Goal: Task Accomplishment & Management: Complete application form

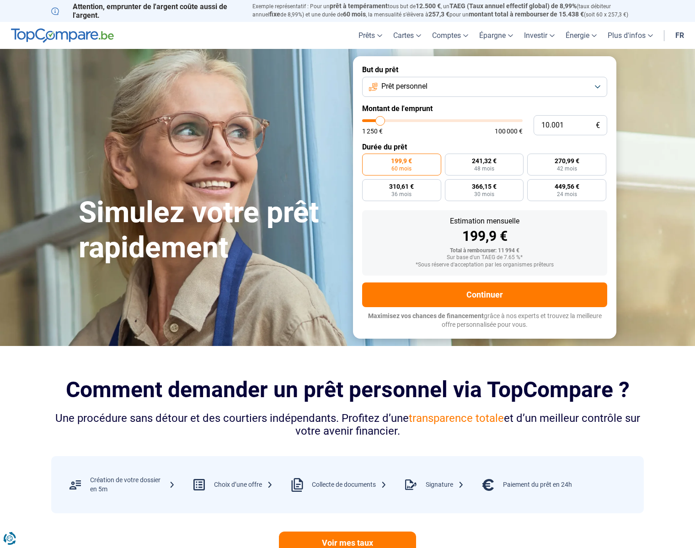
type input "9.250"
type input "9250"
type input "13.000"
type input "13000"
type input "23.000"
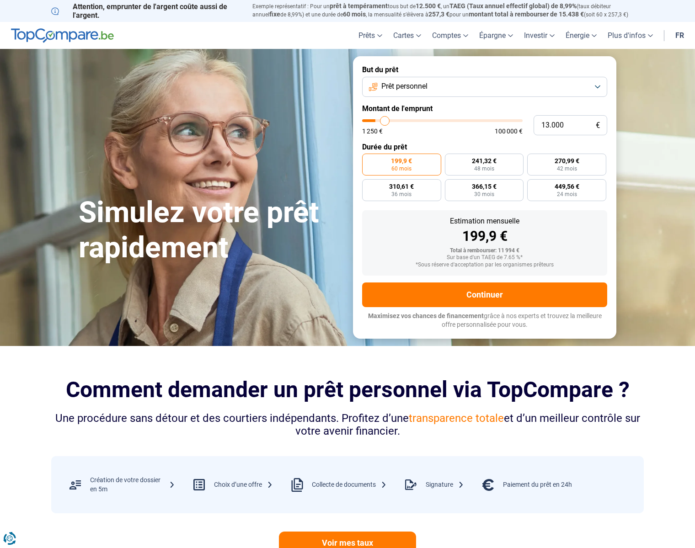
type input "23000"
type input "28.500"
type input "28500"
type input "34.500"
type input "34500"
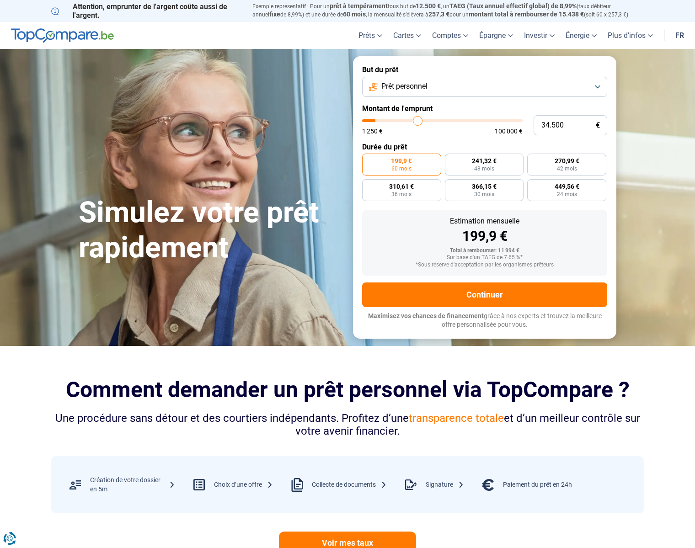
type input "38.500"
type input "38500"
type input "39.250"
type input "39250"
type input "40.250"
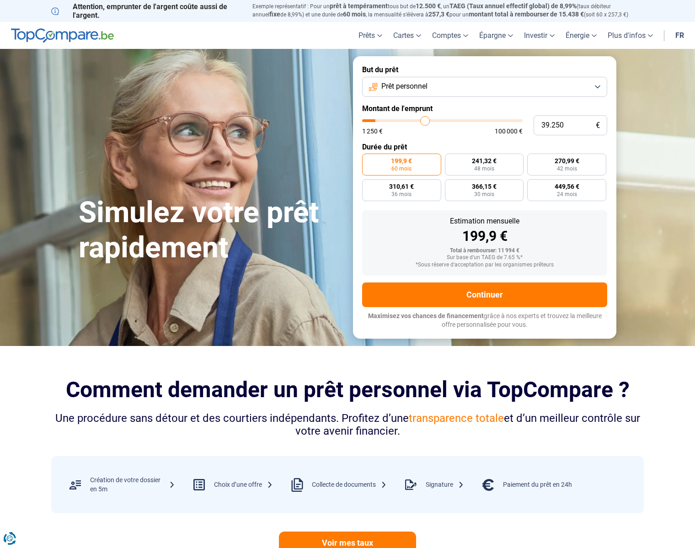
type input "40250"
type input "41.750"
type input "41750"
type input "43.250"
type input "43250"
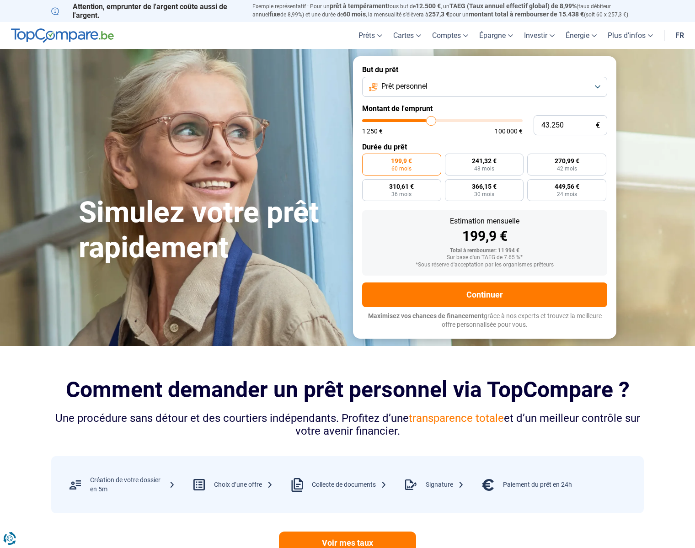
type input "44.750"
type input "44750"
type input "46.250"
type input "46250"
type input "47.250"
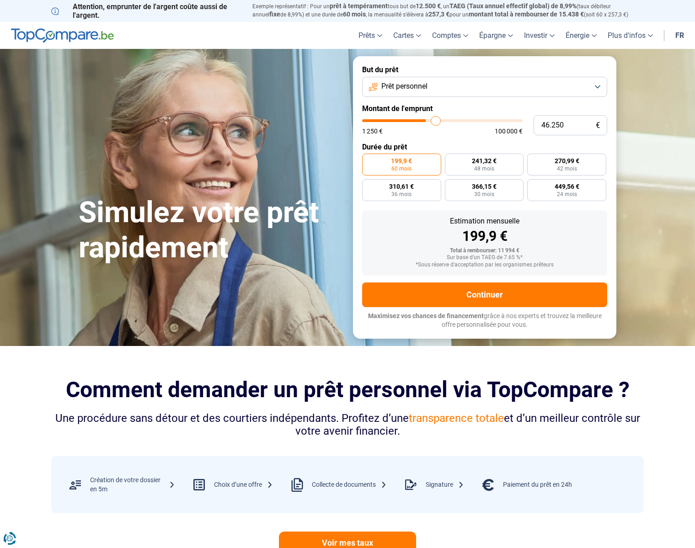
type input "47250"
type input "48.250"
type input "48250"
type input "49.250"
type input "49250"
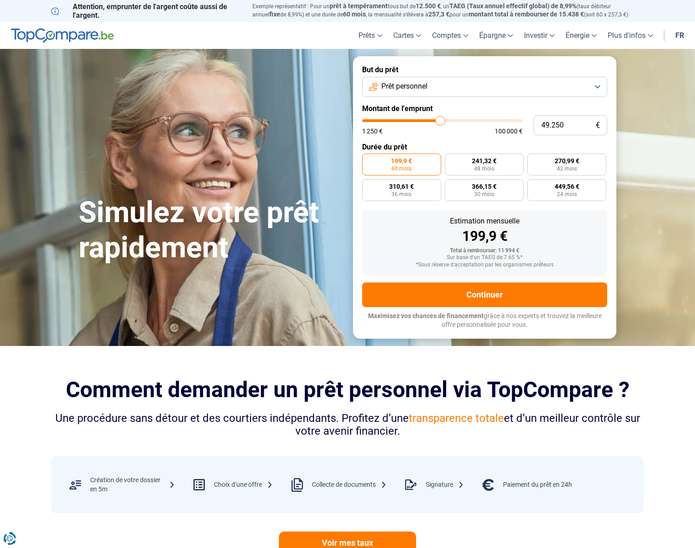
type input "51.750"
type input "51750"
type input "54.000"
type input "54000"
type input "56.500"
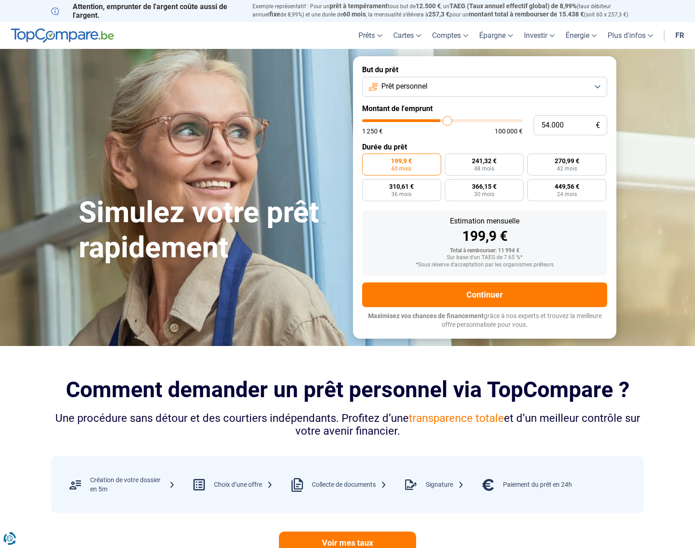
type input "56500"
type input "59.500"
type input "59500"
type input "62.500"
type input "62500"
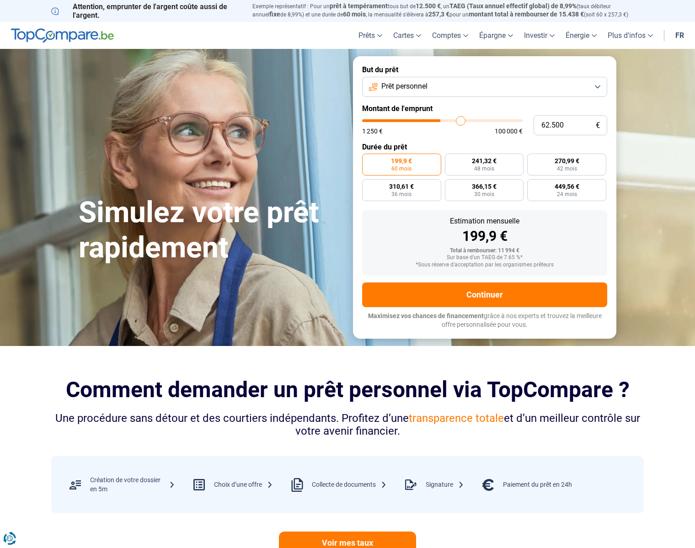
type input "64.000"
type input "64000"
type input "64.500"
type input "64500"
type input "65.750"
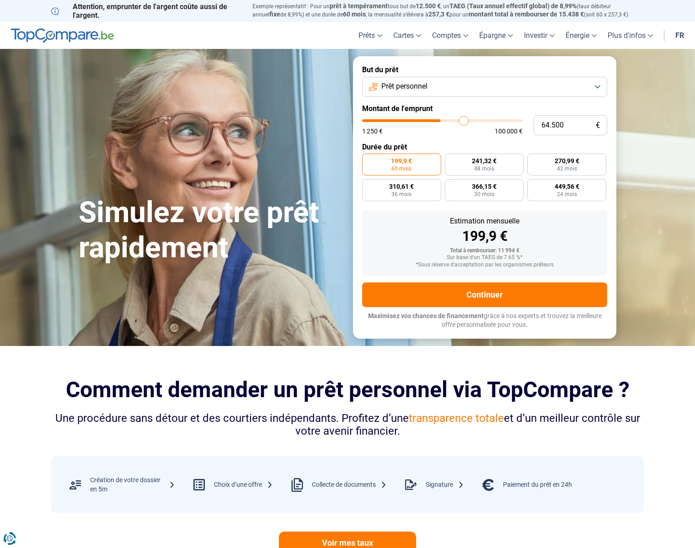
type input "65750"
type input "67.500"
type input "67500"
type input "70.000"
type input "70000"
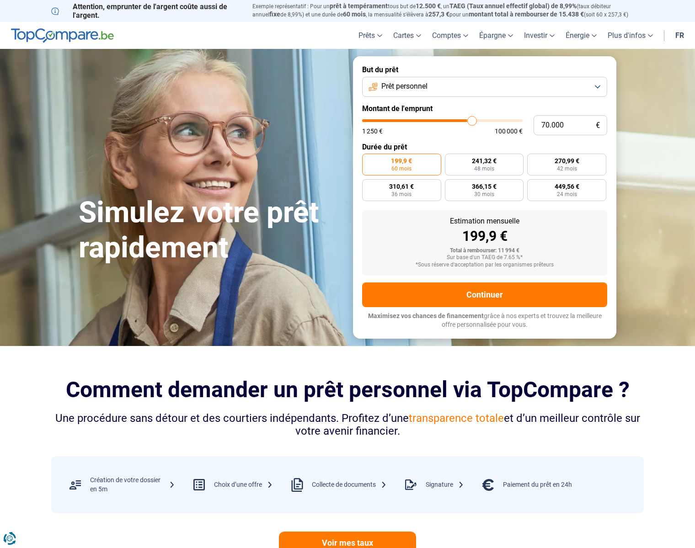
type input "73.750"
type input "73750"
type input "76.000"
type input "76000"
type input "77.000"
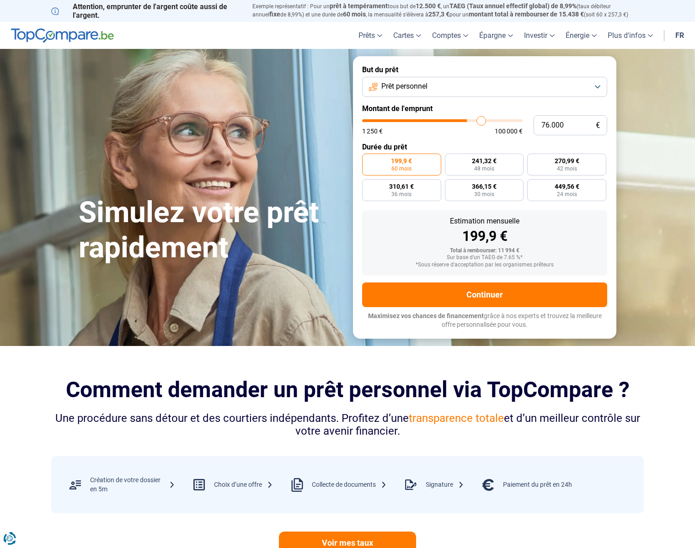
type input "77000"
type input "77.750"
type input "77750"
type input "78.000"
type input "78000"
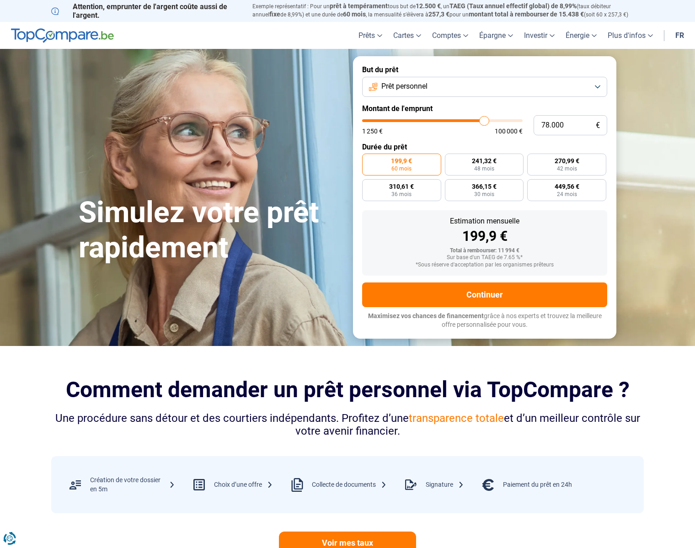
type input "79.500"
type input "79500"
type input "80.250"
type input "80250"
type input "80.750"
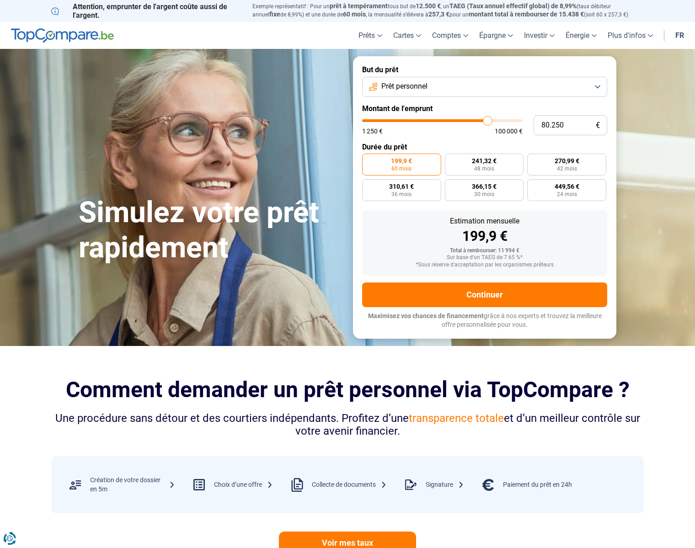
type input "80750"
type input "81.000"
type input "81000"
type input "81.250"
type input "81250"
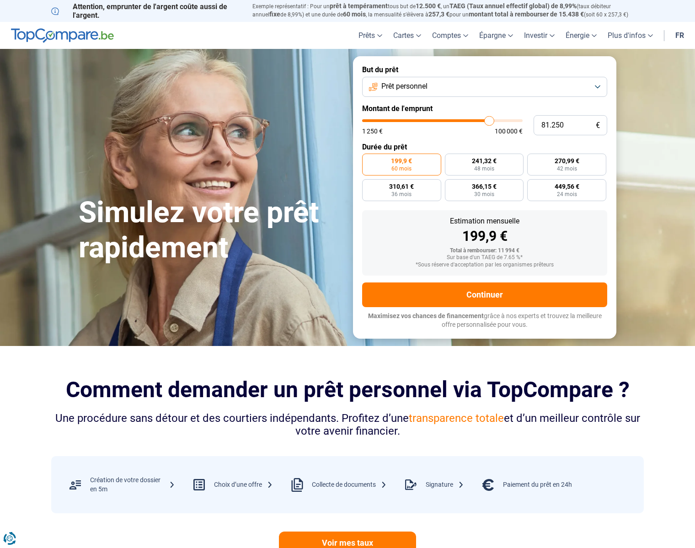
type input "81.500"
type input "81500"
type input "80.750"
type input "80750"
type input "80.000"
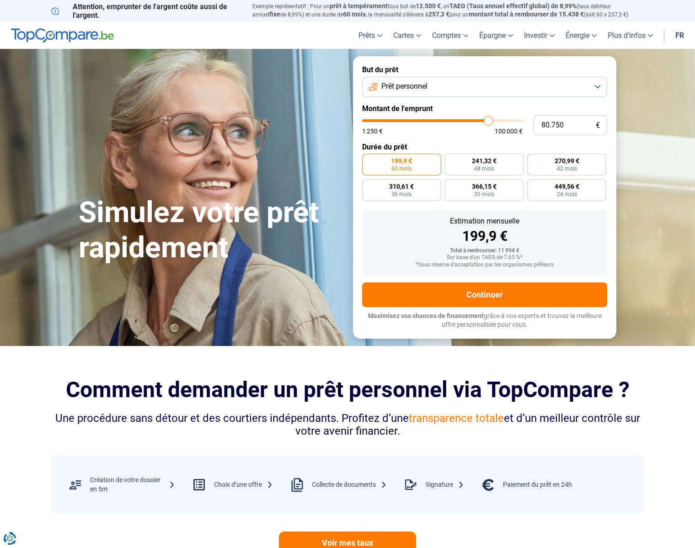
type input "80000"
type input "79.750"
type input "79750"
type input "79.250"
type input "79250"
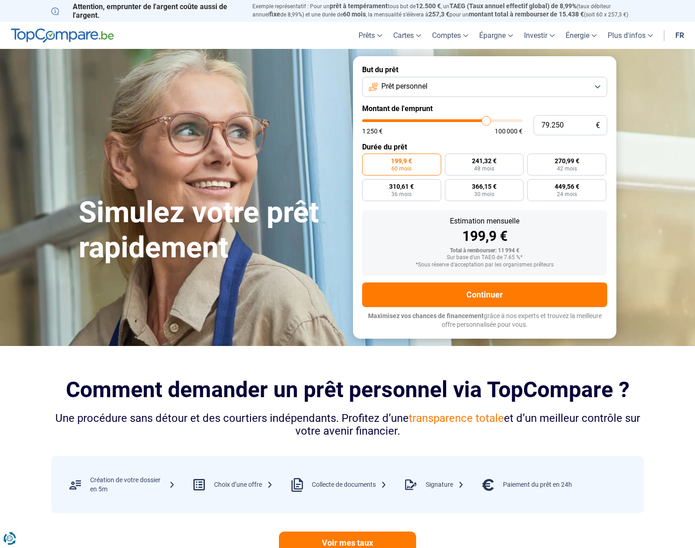
type input "78.250"
type input "78250"
type input "77.500"
type input "77500"
type input "77.000"
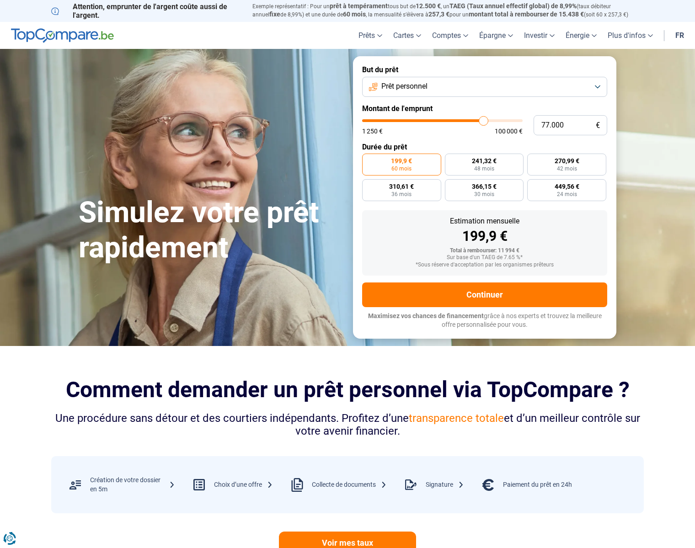
type input "77000"
type input "76.500"
type input "76500"
type input "76.250"
type input "76250"
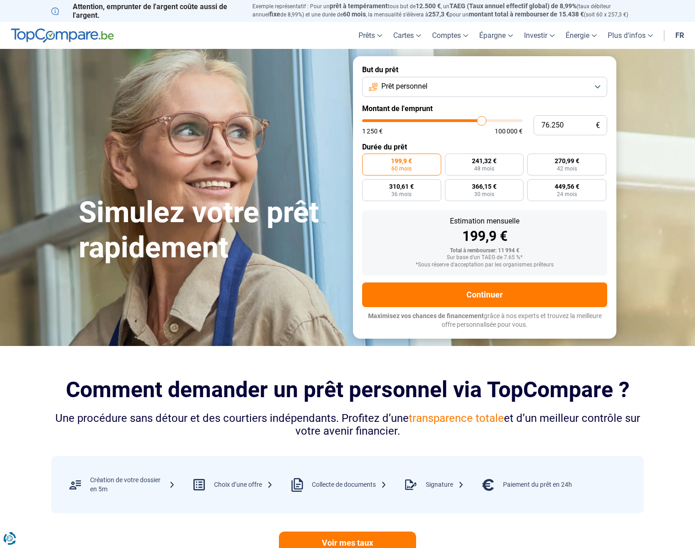
type input "75.500"
type input "75500"
type input "73.500"
type input "73500"
type input "73.000"
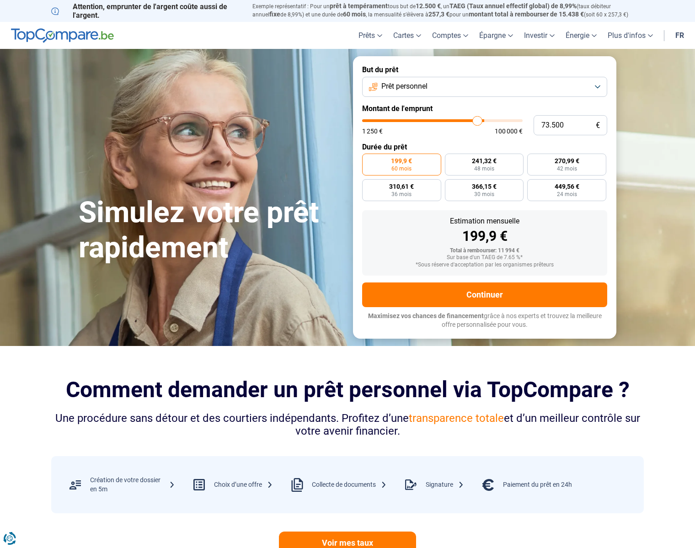
type input "73000"
type input "72.500"
type input "72500"
type input "72.250"
type input "72250"
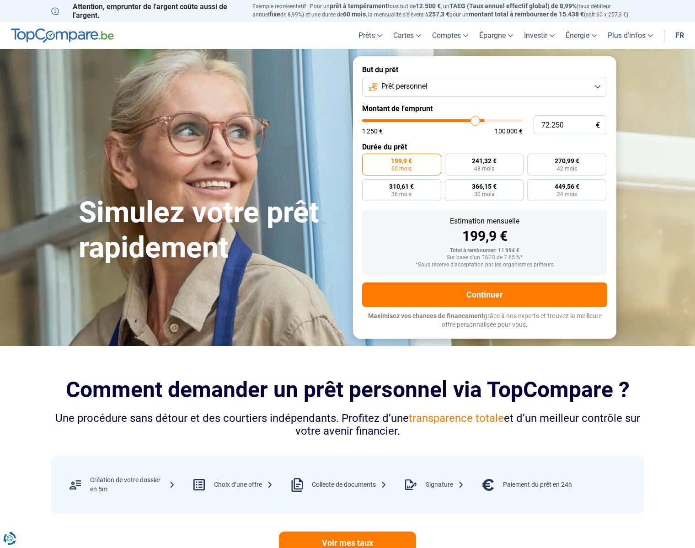
type input "71.750"
type input "71750"
type input "71.500"
type input "71500"
type input "70.750"
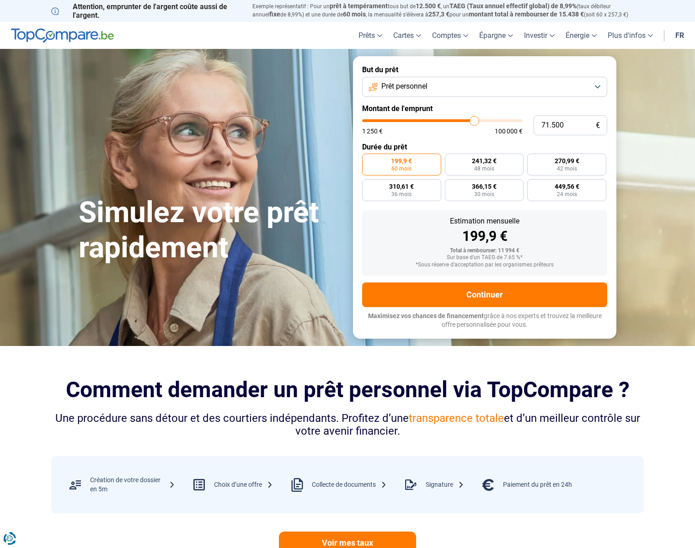
type input "70750"
type input "70.500"
type input "70500"
type input "70.250"
type input "70250"
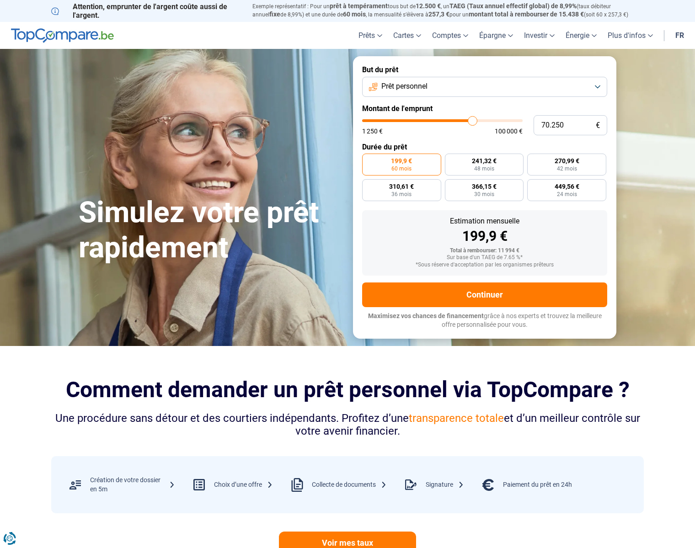
type input "69.250"
type input "69250"
type input "69.000"
type input "69000"
type input "68.750"
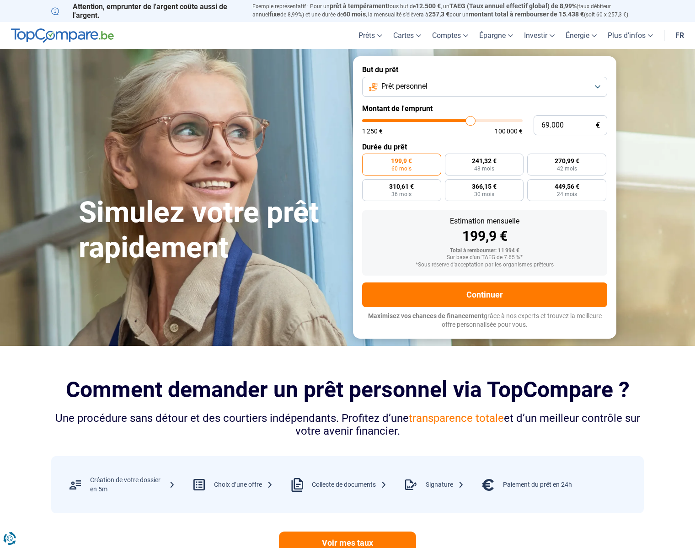
type input "68750"
type input "68.500"
type input "68500"
type input "67.250"
type input "67250"
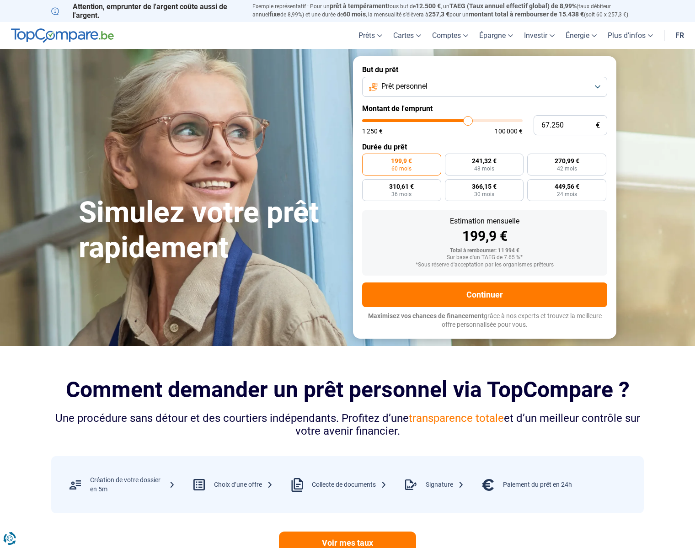
type input "67.000"
type input "67000"
type input "66.250"
type input "66250"
type input "65.500"
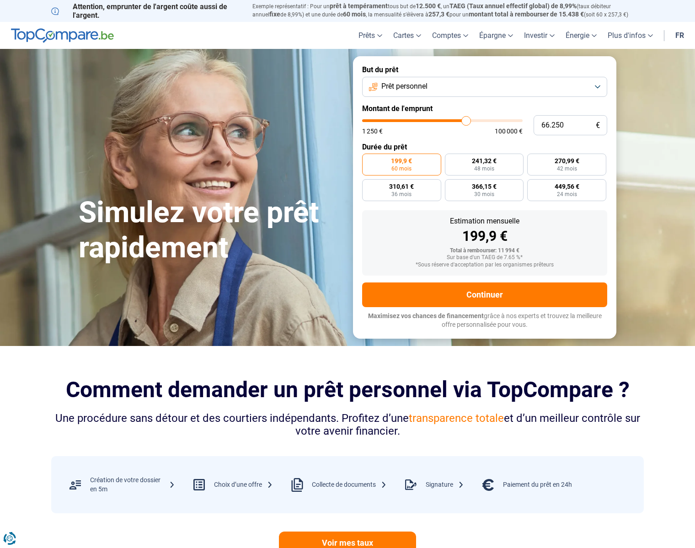
type input "65500"
type input "64.500"
type input "64500"
type input "64.000"
type input "64000"
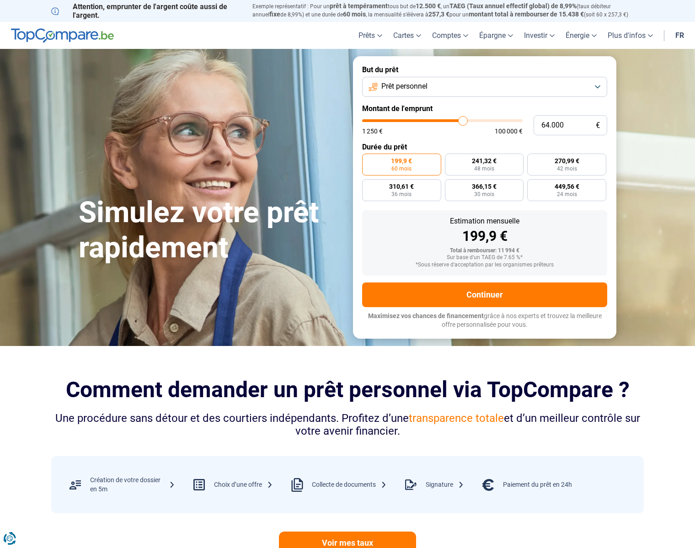
type input "63.250"
type input "63250"
type input "63.000"
type input "63000"
type input "63.250"
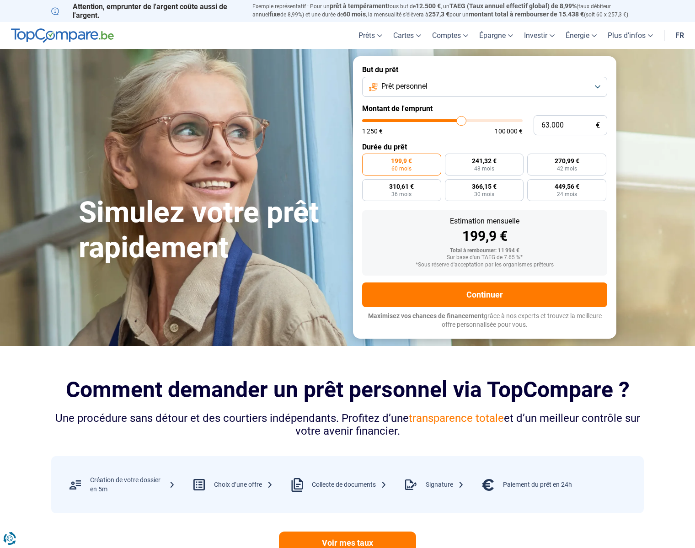
type input "63250"
type input "64.000"
type input "64000"
type input "64.500"
type input "64500"
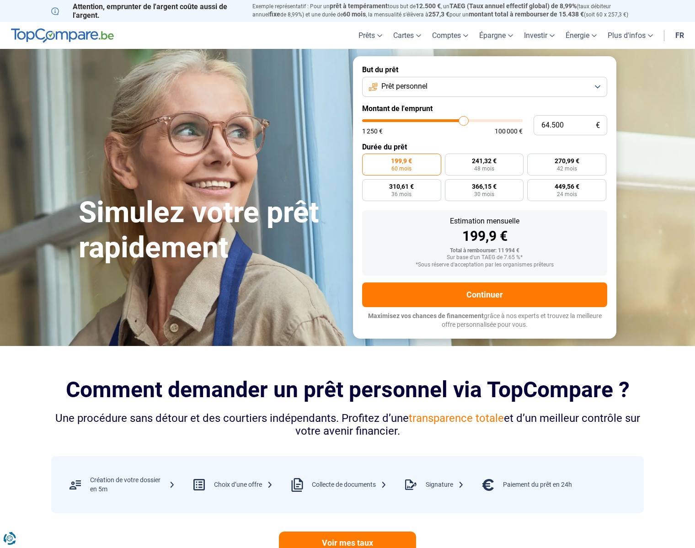
type input "65.000"
type input "65000"
type input "66.000"
type input "66000"
type input "65.750"
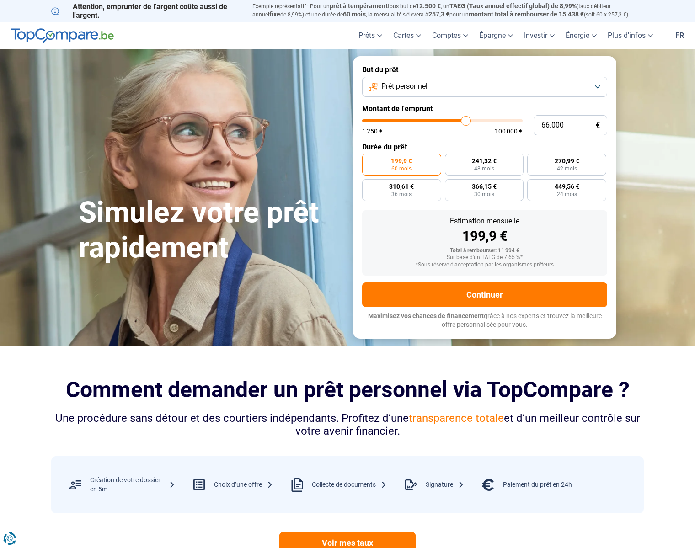
type input "65750"
type input "65.500"
type input "65500"
type input "65.000"
type input "65000"
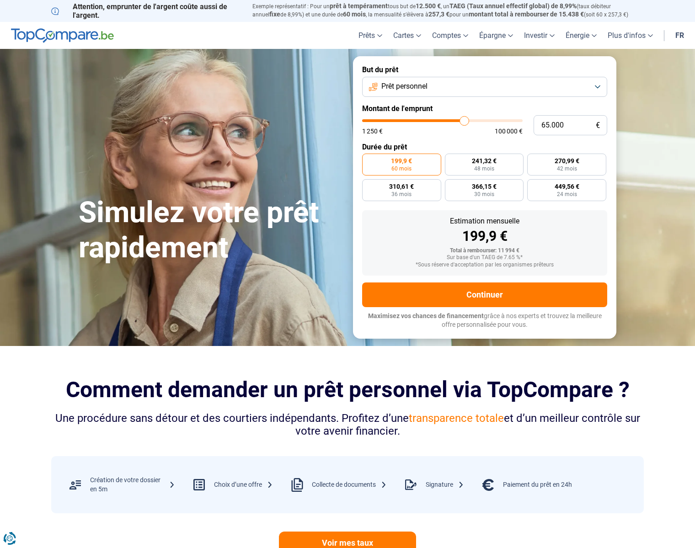
type input "64.750"
type input "64750"
type input "65.000"
drag, startPoint x: 379, startPoint y: 119, endPoint x: 464, endPoint y: 120, distance: 85.5
type input "65000"
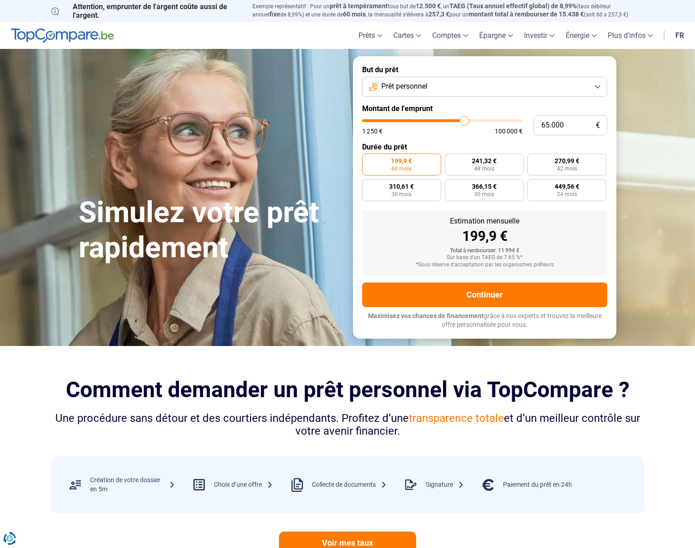
click at [464, 120] on input "range" at bounding box center [442, 120] width 160 height 3
radio input "false"
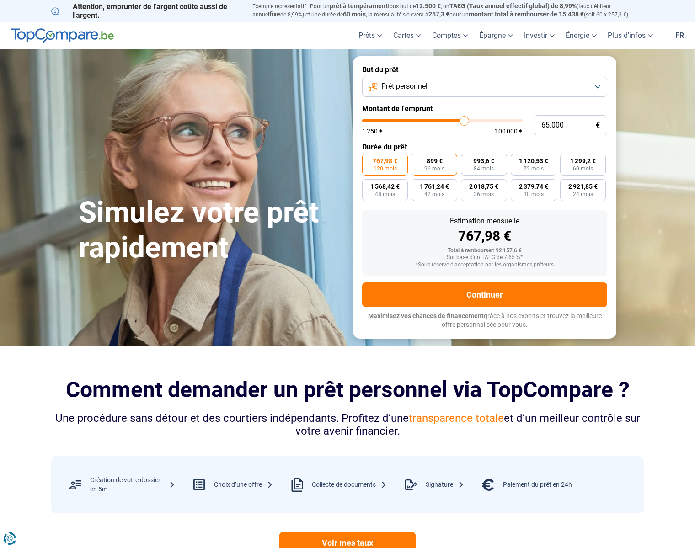
click at [426, 164] on span "899 €" at bounding box center [434, 161] width 16 height 6
click at [417, 160] on input "899 € 96 mois" at bounding box center [414, 157] width 6 height 6
radio input "true"
click at [386, 168] on span "120 mois" at bounding box center [384, 168] width 23 height 5
click at [368, 160] on input "767,98 € 120 mois" at bounding box center [365, 157] width 6 height 6
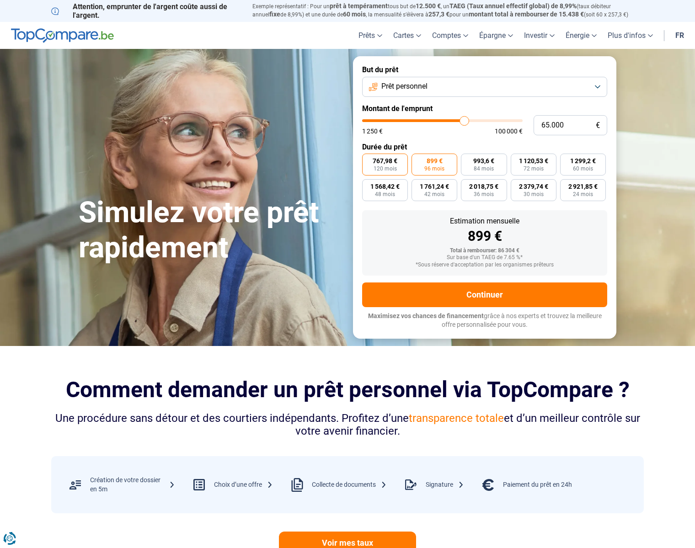
radio input "true"
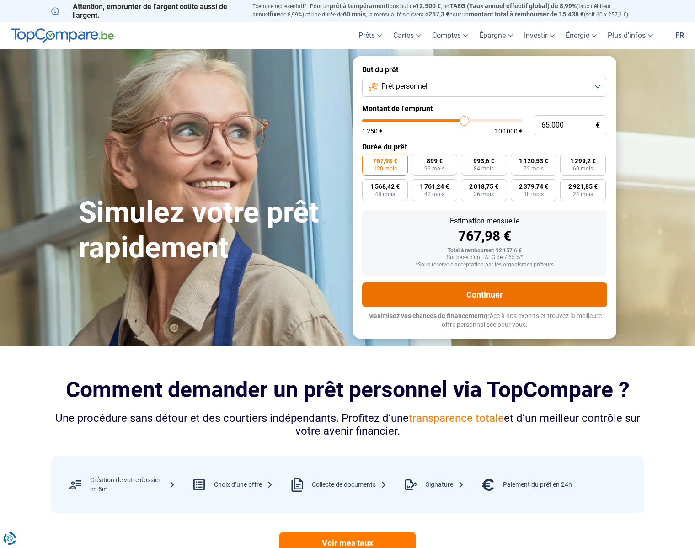
click at [498, 293] on button "Continuer" at bounding box center [484, 295] width 245 height 25
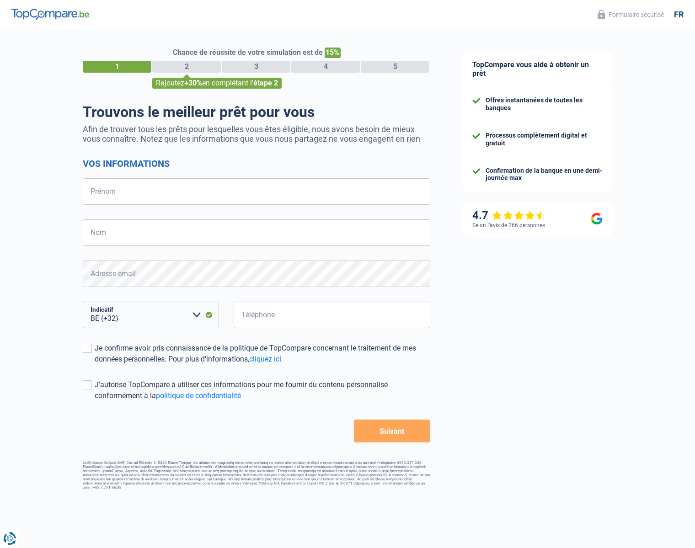
select select "32"
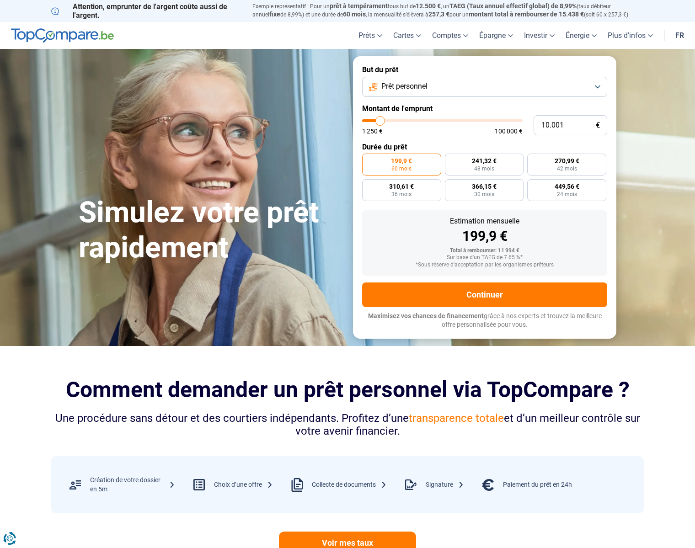
type input "10.250"
type input "10250"
type input "10.750"
type input "10750"
type input "14.000"
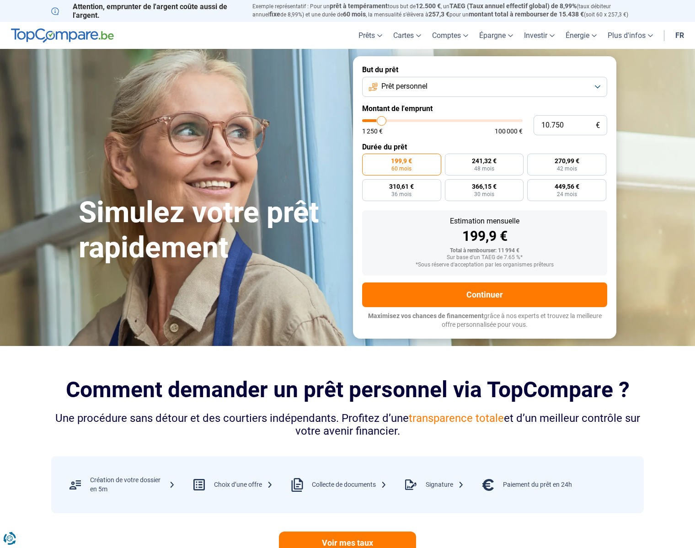
type input "14000"
type input "18.500"
type input "18500"
type input "23.000"
type input "23000"
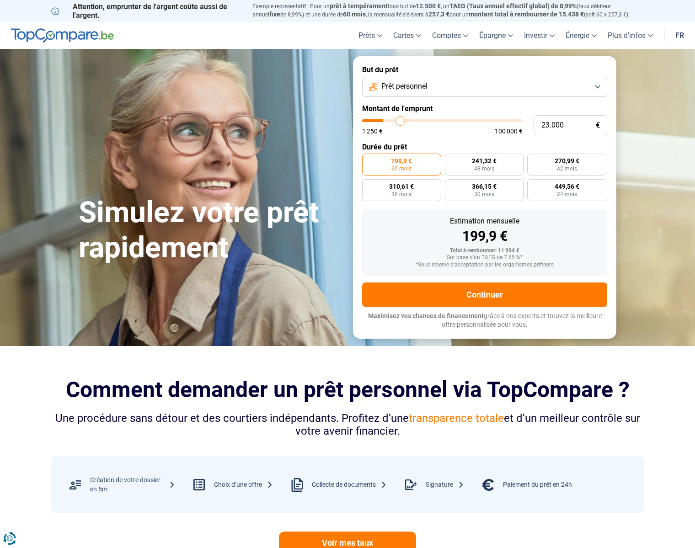
type input "24.750"
type input "24750"
type input "26.250"
type input "26250"
type input "28.250"
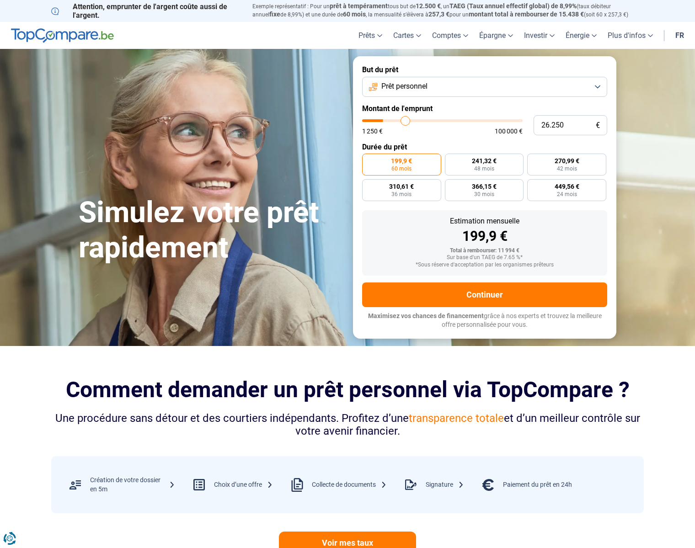
type input "28250"
type input "29.750"
type input "29750"
type input "31.250"
type input "31250"
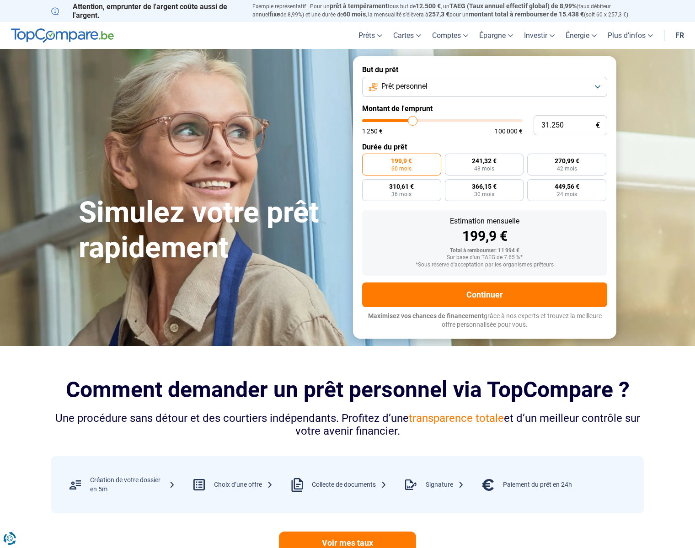
type input "35.250"
type input "35250"
type input "37.250"
type input "37250"
type input "38.500"
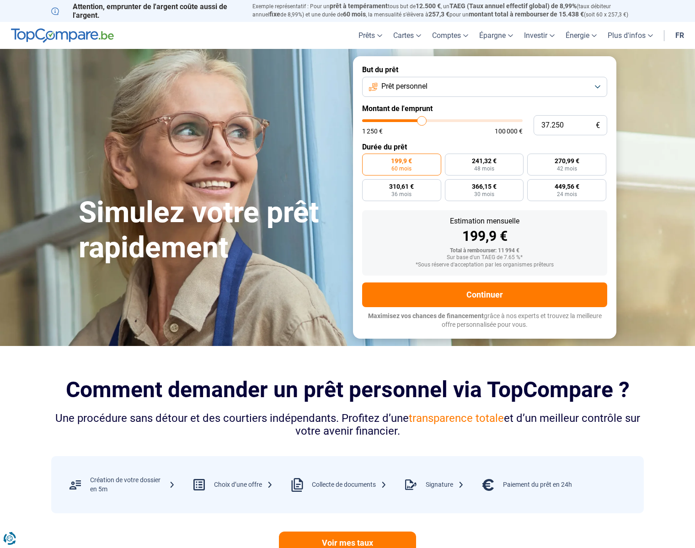
type input "38500"
type input "40.250"
type input "40250"
type input "42.000"
type input "42000"
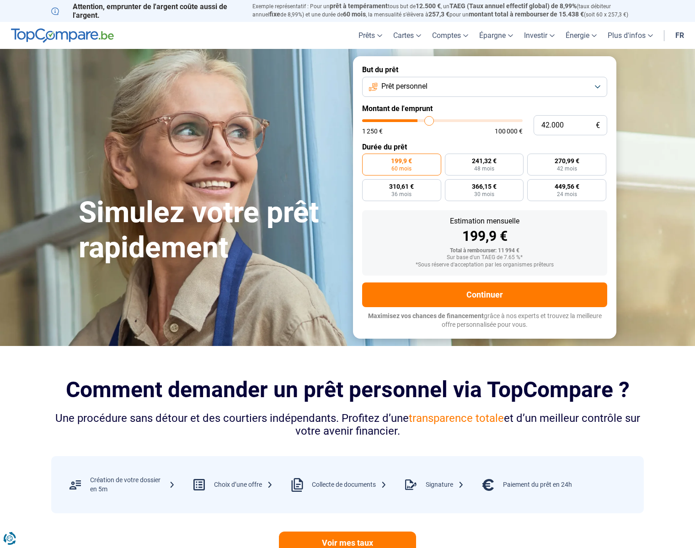
type input "44.250"
type input "44250"
type input "45.750"
type input "45750"
type input "46.750"
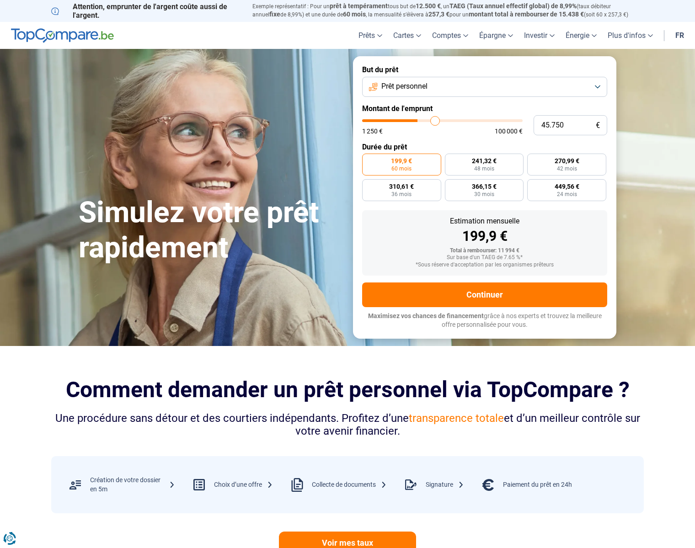
type input "46750"
type input "48.750"
type input "48750"
type input "50.750"
type input "50750"
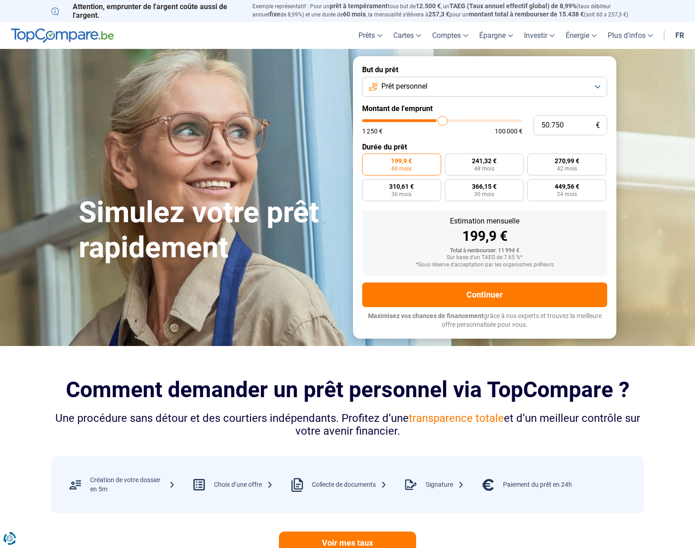
type input "51.750"
type input "51750"
type input "52.750"
type input "52750"
type input "54.250"
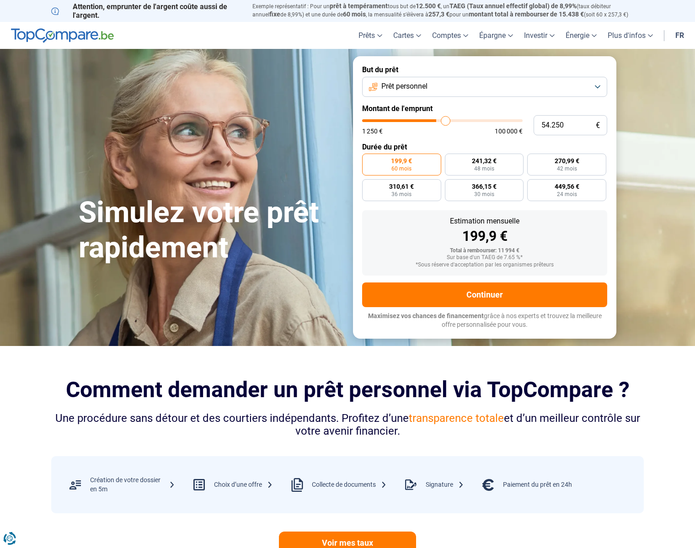
type input "54250"
type input "55.250"
type input "55250"
type input "56.750"
type input "56750"
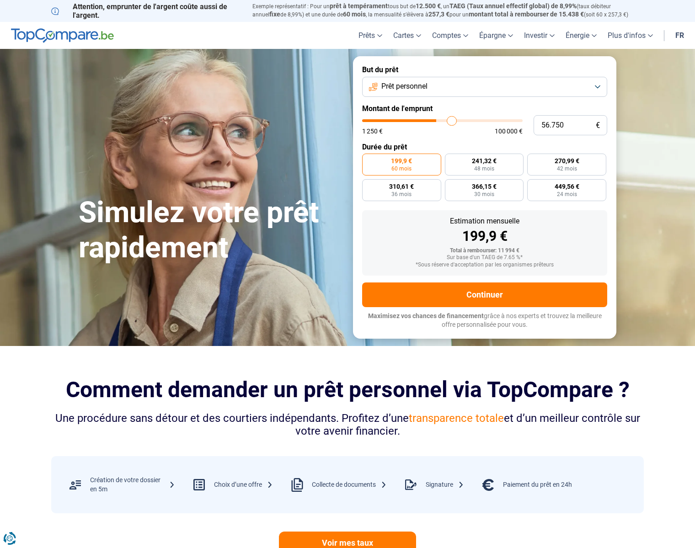
type input "58.250"
type input "58250"
type input "59.000"
type input "59000"
type input "60.250"
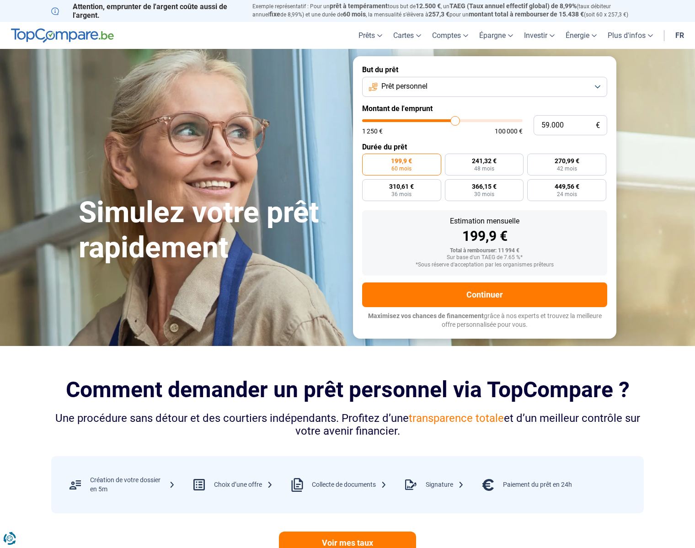
type input "60250"
type input "61.750"
type input "61750"
type input "62.250"
type input "62250"
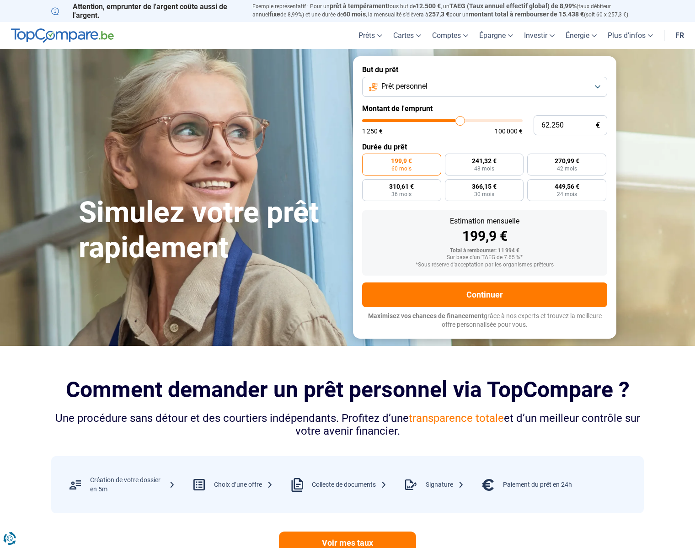
type input "63.250"
type input "63250"
type input "64.750"
type input "64750"
type input "66.000"
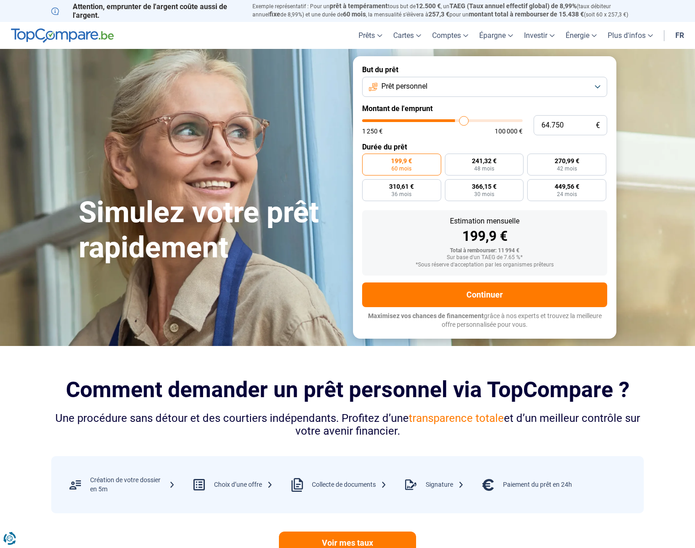
type input "66000"
type input "66.500"
type input "66500"
type input "67.500"
type input "67500"
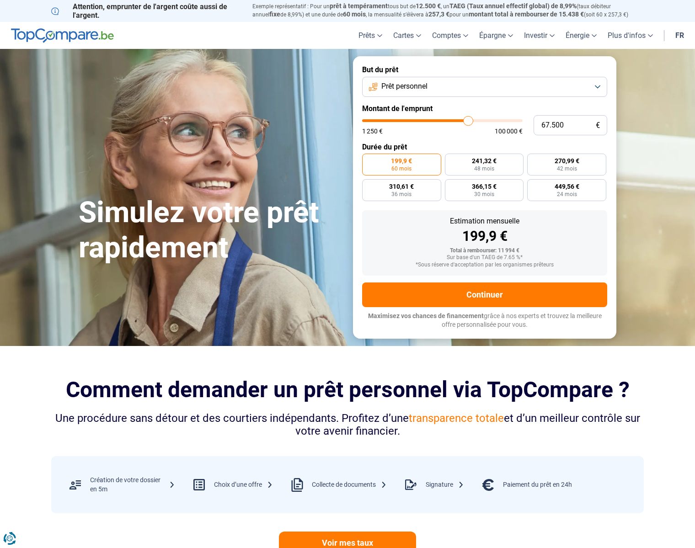
type input "68.000"
type input "68000"
type input "68.250"
type input "68250"
type input "69.250"
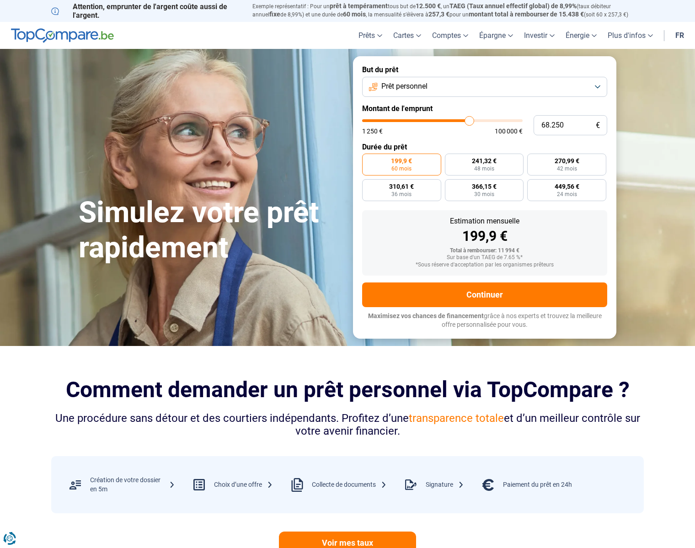
type input "69250"
type input "70.000"
type input "70000"
type input "70.750"
type input "70750"
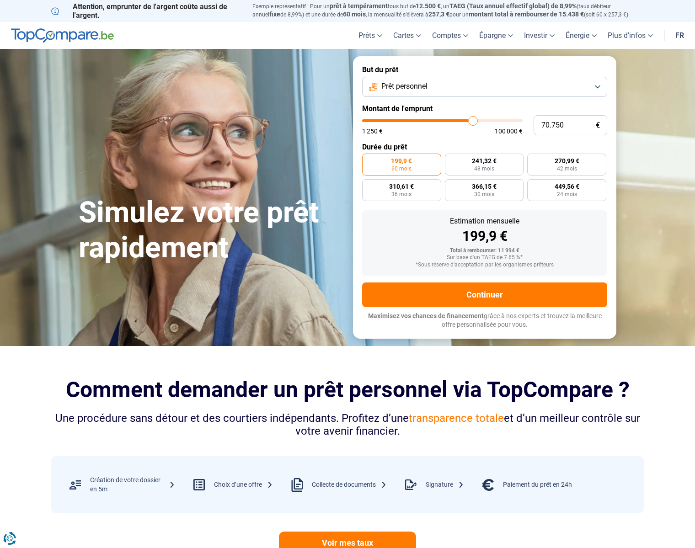
type input "71.000"
type input "71000"
type input "71.250"
type input "71250"
type input "69.750"
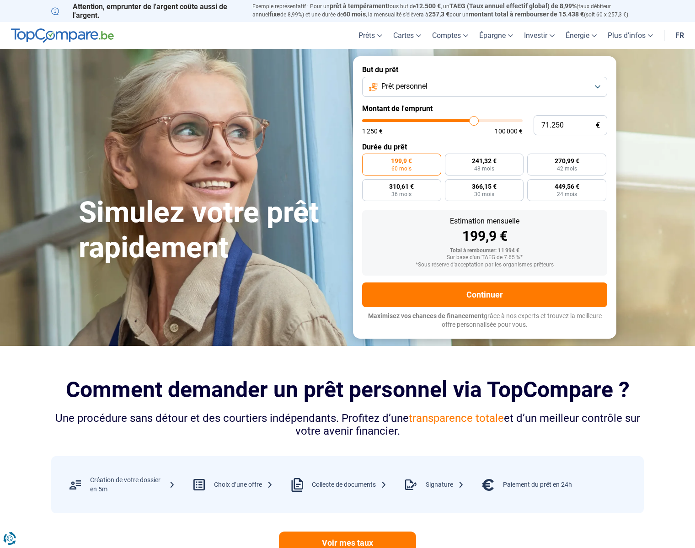
type input "69750"
type input "69.250"
type input "69250"
type input "69.500"
type input "69500"
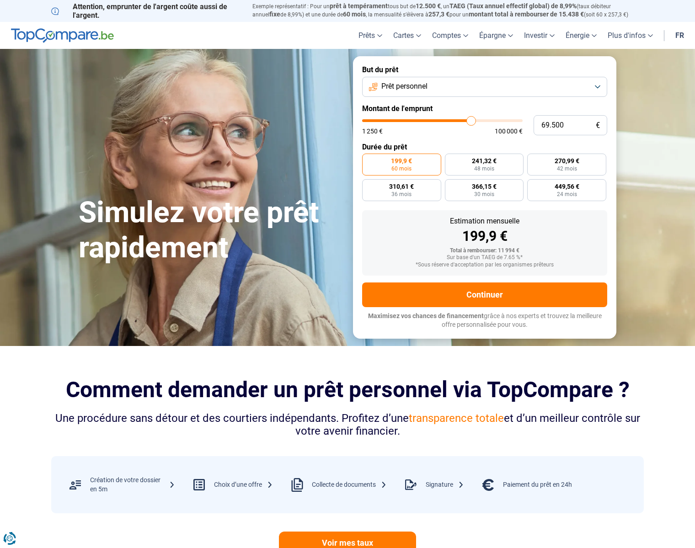
type input "69.750"
type input "69750"
type input "70.000"
type input "70000"
type input "70.750"
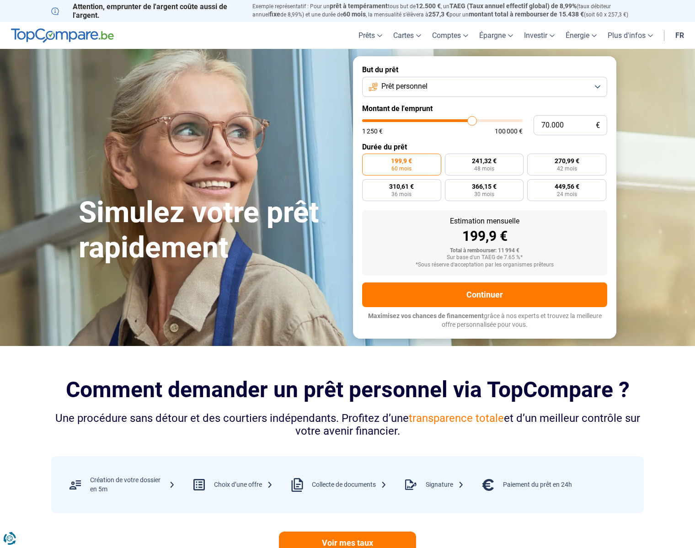
type input "70750"
type input "71.000"
type input "71000"
type input "70.750"
type input "70750"
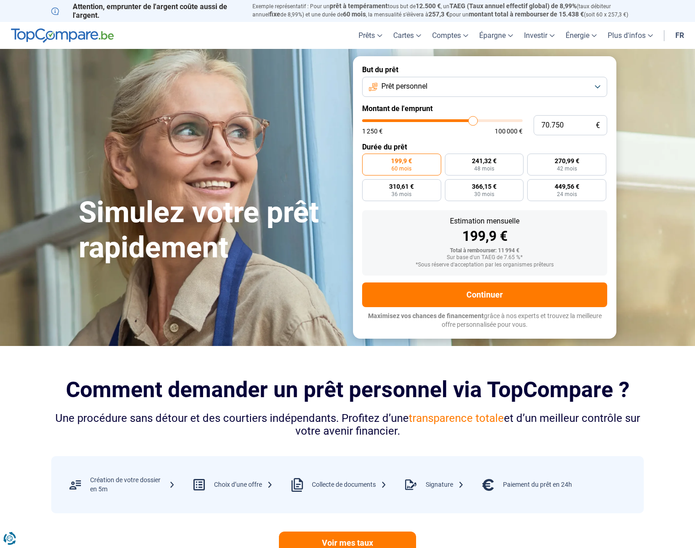
type input "70.500"
type input "70500"
type input "70.000"
type input "70000"
type input "69.750"
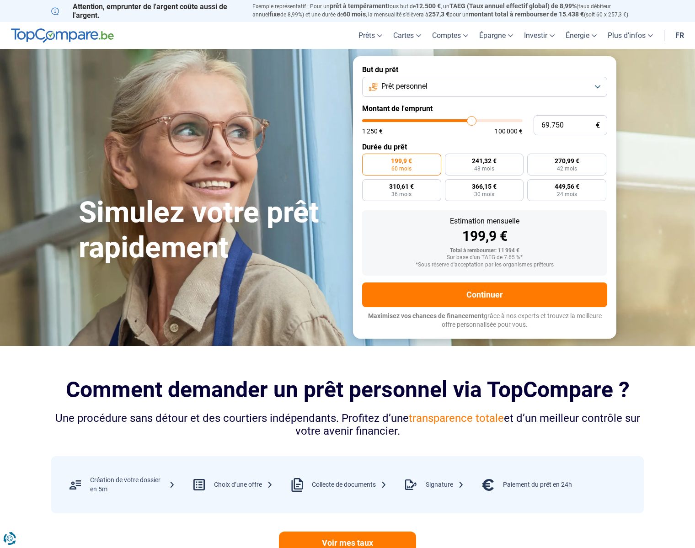
drag, startPoint x: 380, startPoint y: 122, endPoint x: 472, endPoint y: 129, distance: 91.8
type input "69750"
click at [472, 122] on input "range" at bounding box center [442, 120] width 160 height 3
radio input "false"
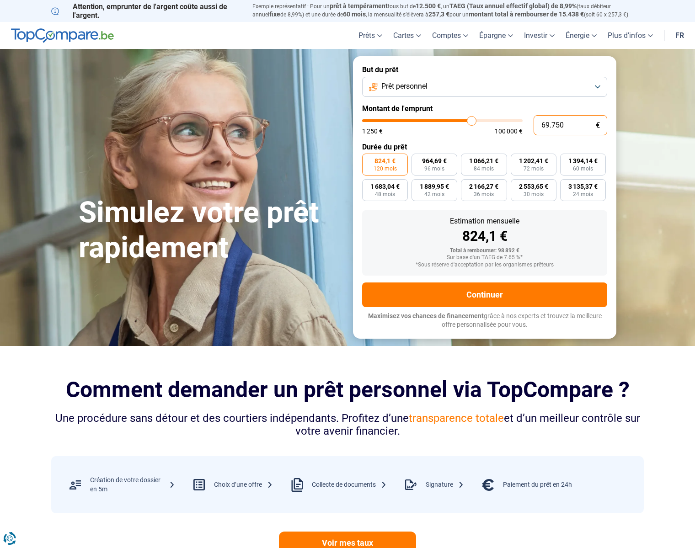
drag, startPoint x: 570, startPoint y: 128, endPoint x: 532, endPoint y: 132, distance: 38.1
click at [533, 132] on input "69.750" at bounding box center [570, 125] width 74 height 20
type input "7"
type input "1250"
type input "70"
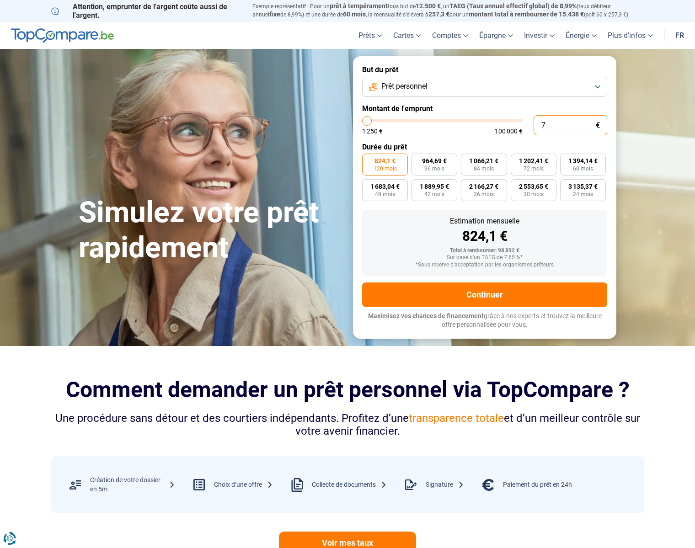
type input "1250"
type input "700"
type input "1250"
type input "7.000"
type input "7000"
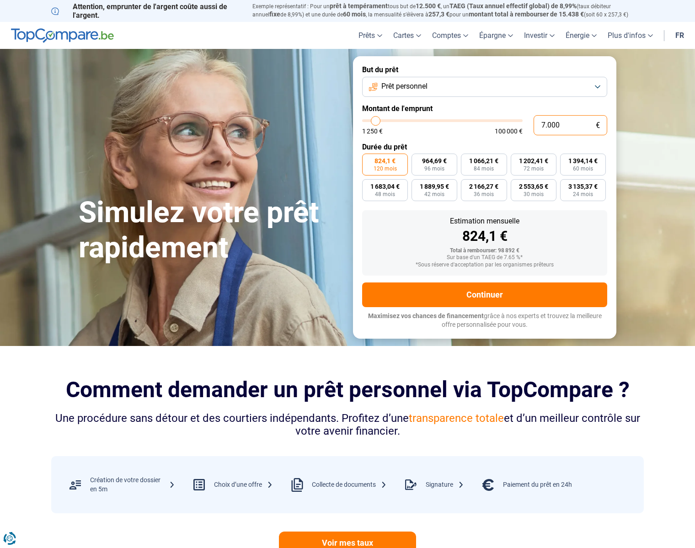
type input "70.000"
type input "70000"
type input "70.000"
click at [530, 85] on button "Prêt personnel" at bounding box center [484, 87] width 245 height 20
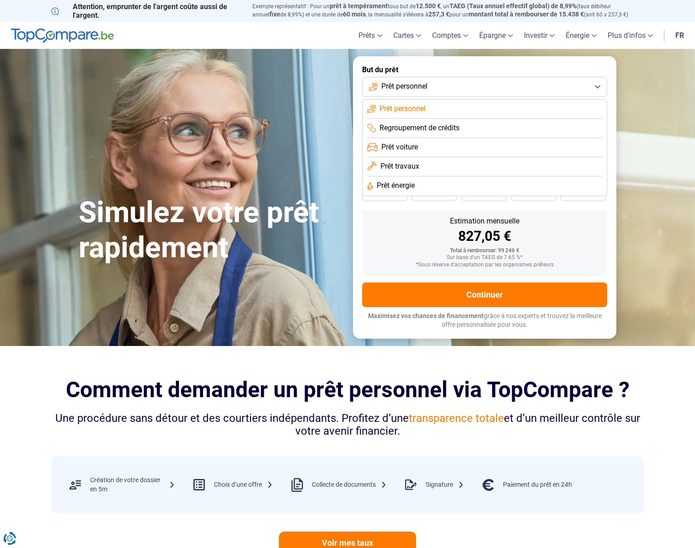
click at [470, 157] on li "Prêt voiture" at bounding box center [484, 166] width 235 height 19
